Goal: Find specific page/section: Find specific page/section

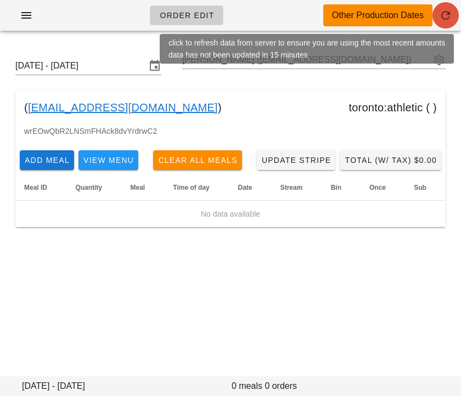
click at [449, 16] on icon "button" at bounding box center [445, 15] width 13 height 13
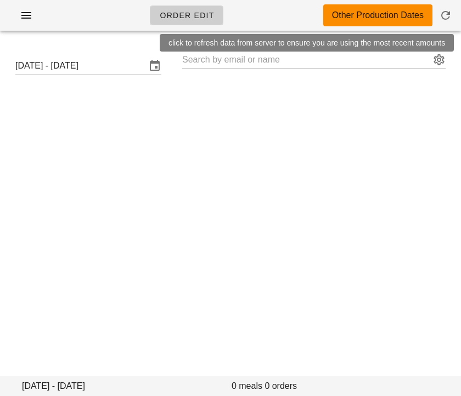
type input "[PERSON_NAME] ([EMAIL_ADDRESS][DOMAIN_NAME])"
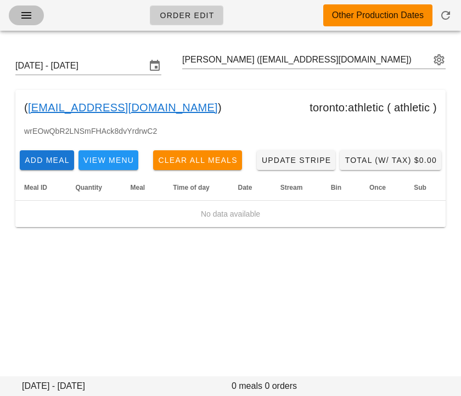
click at [19, 21] on span "button" at bounding box center [27, 15] width 18 height 13
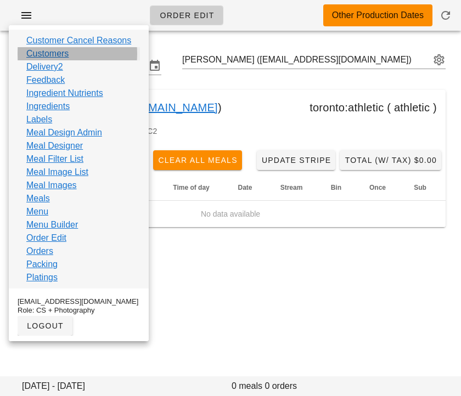
click at [63, 53] on link "Customers" at bounding box center [47, 53] width 42 height 13
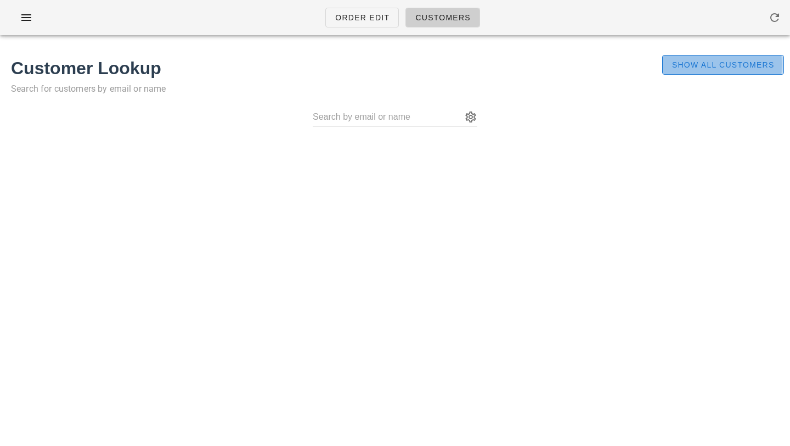
click at [460, 63] on span "Show All Customers" at bounding box center [723, 64] width 103 height 9
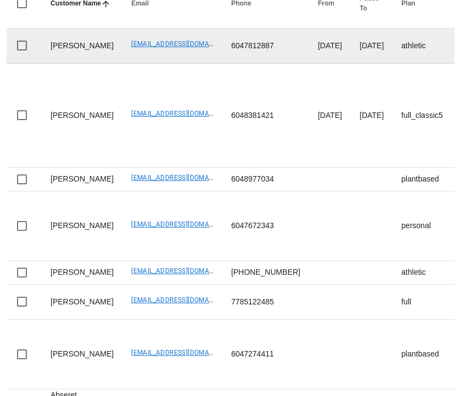
scroll to position [117, 0]
